Goal: Use online tool/utility: Utilize a website feature to perform a specific function

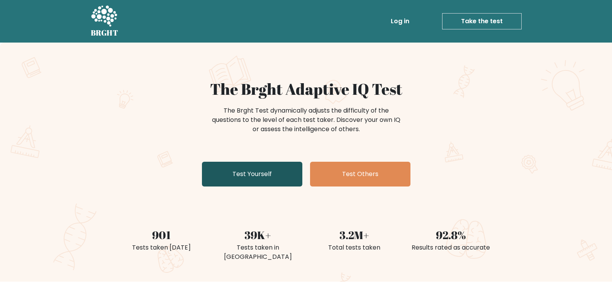
click at [204, 174] on link "Test Yourself" at bounding box center [252, 174] width 100 height 25
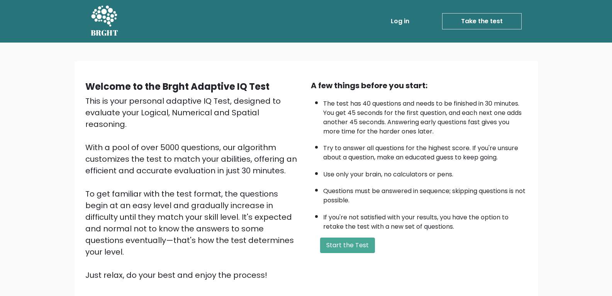
click at [350, 234] on div "A few things before you start: The test has 40 questions and needs to be finish…" at bounding box center [419, 180] width 226 height 201
click at [354, 247] on button "Start the Test" at bounding box center [347, 244] width 55 height 15
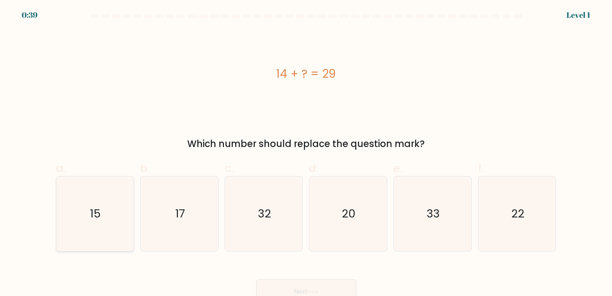
click at [110, 202] on icon "15" at bounding box center [95, 213] width 75 height 75
click at [306, 153] on input "a. 15" at bounding box center [306, 150] width 0 height 5
radio input "true"
click at [320, 283] on button "Next" at bounding box center [306, 291] width 100 height 25
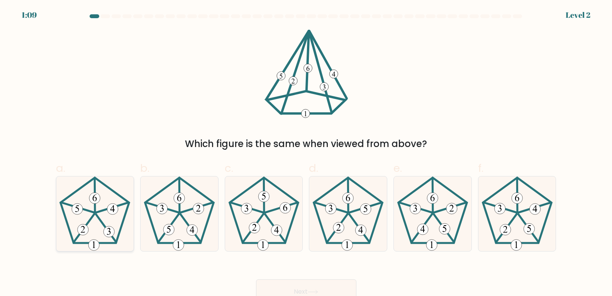
click at [115, 221] on icon at bounding box center [95, 213] width 75 height 75
click at [306, 153] on input "a." at bounding box center [306, 150] width 0 height 5
radio input "true"
click at [342, 283] on button "Next" at bounding box center [306, 291] width 100 height 25
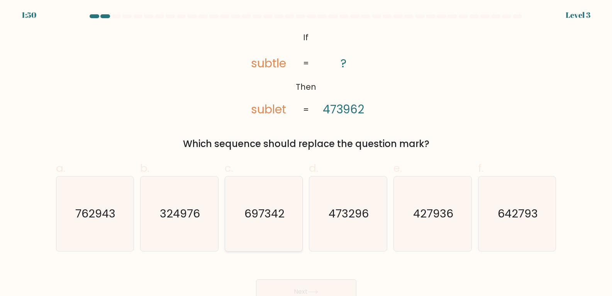
click at [279, 225] on icon "697342" at bounding box center [264, 213] width 75 height 75
click at [306, 153] on input "c. 697342" at bounding box center [306, 150] width 0 height 5
radio input "true"
click at [291, 282] on button "Next" at bounding box center [306, 291] width 100 height 25
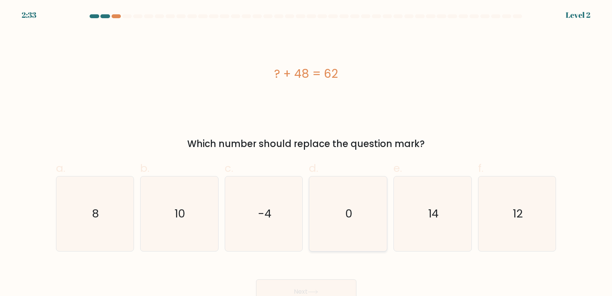
click at [384, 199] on icon "0" at bounding box center [348, 213] width 75 height 75
click at [307, 153] on input "d. 0" at bounding box center [306, 150] width 0 height 5
radio input "true"
click at [338, 280] on button "Next" at bounding box center [306, 291] width 100 height 25
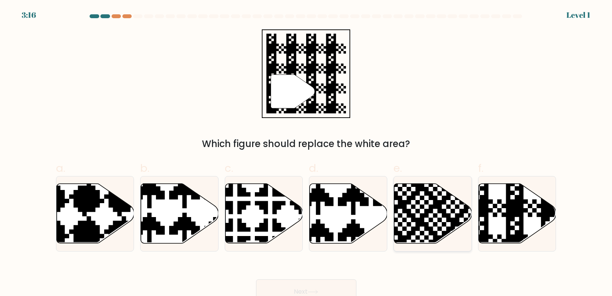
click at [467, 187] on icon at bounding box center [433, 213] width 78 height 61
click at [307, 153] on input "e." at bounding box center [306, 150] width 0 height 5
radio input "true"
click at [335, 283] on button "Next" at bounding box center [306, 291] width 100 height 25
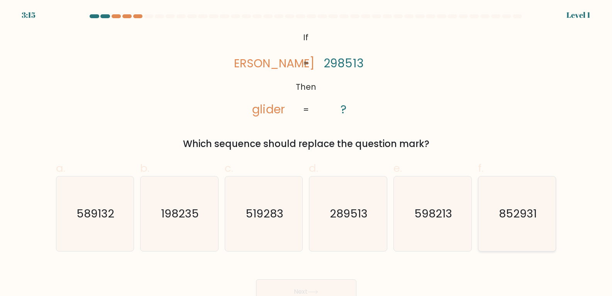
click at [539, 208] on icon "852931" at bounding box center [517, 213] width 75 height 75
click at [307, 153] on input "f. 852931" at bounding box center [306, 150] width 0 height 5
radio input "true"
click at [314, 286] on button "Next" at bounding box center [306, 291] width 100 height 25
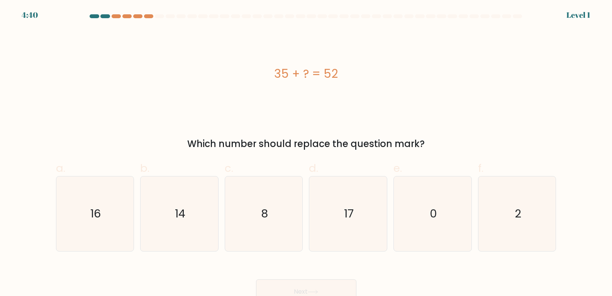
click at [579, 19] on form "a. 8" at bounding box center [306, 158] width 612 height 289
